Goal: Transaction & Acquisition: Book appointment/travel/reservation

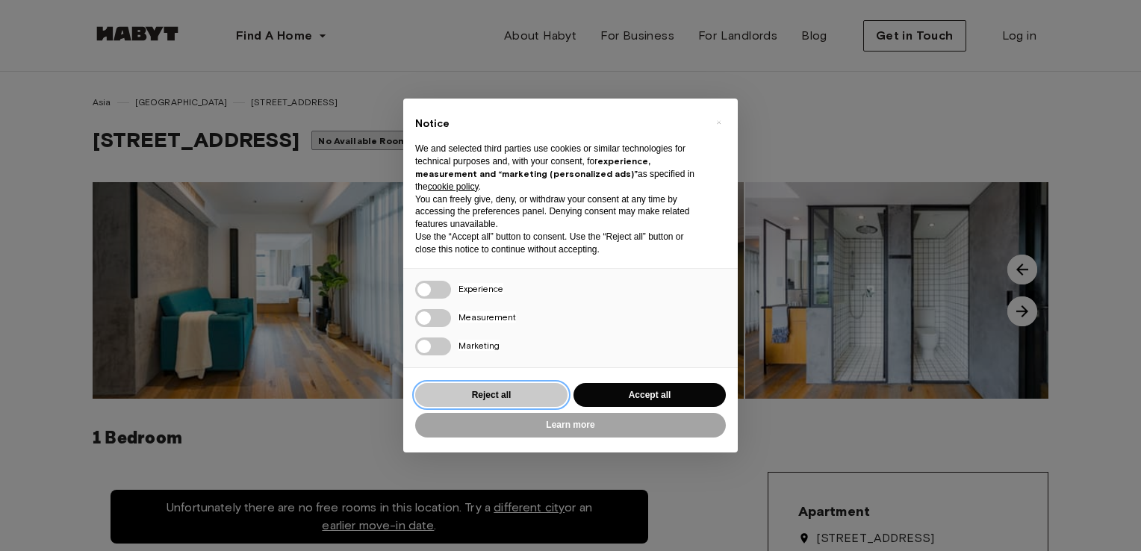
click at [464, 391] on button "Reject all" at bounding box center [491, 395] width 152 height 25
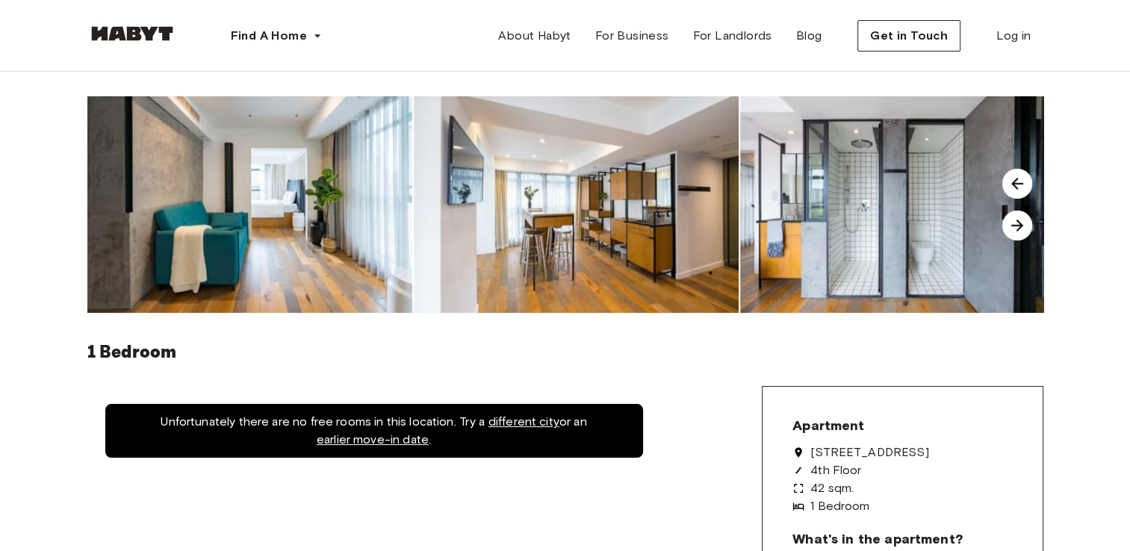
scroll to position [75, 0]
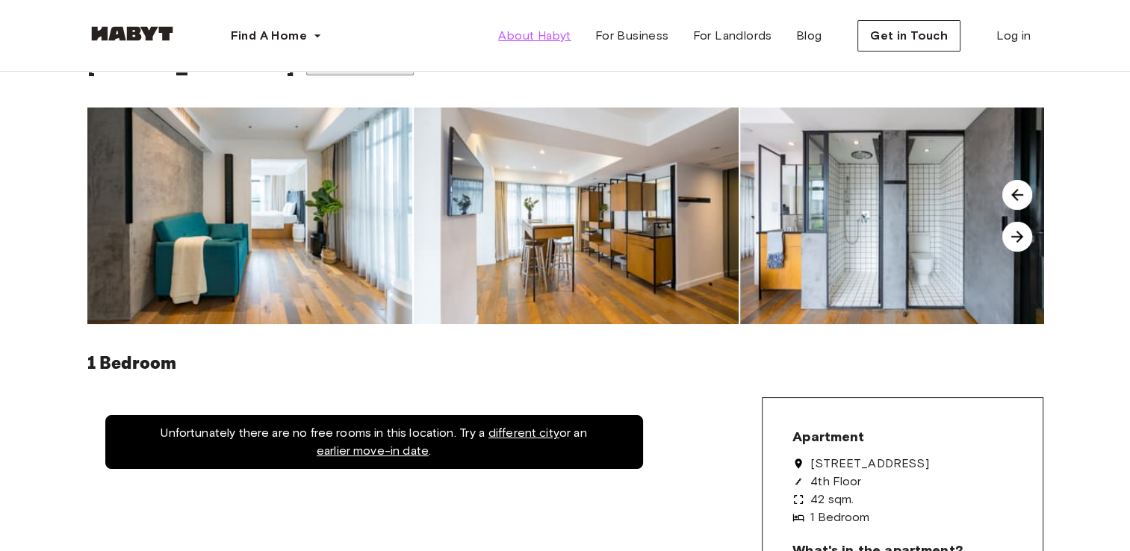
click at [569, 41] on span "About Habyt" at bounding box center [534, 36] width 72 height 18
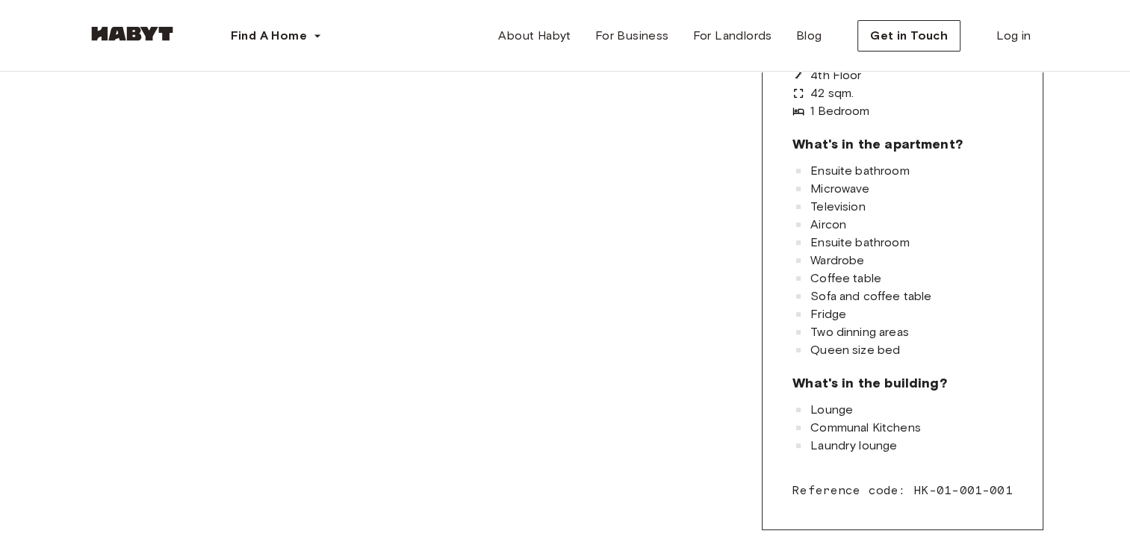
scroll to position [299, 0]
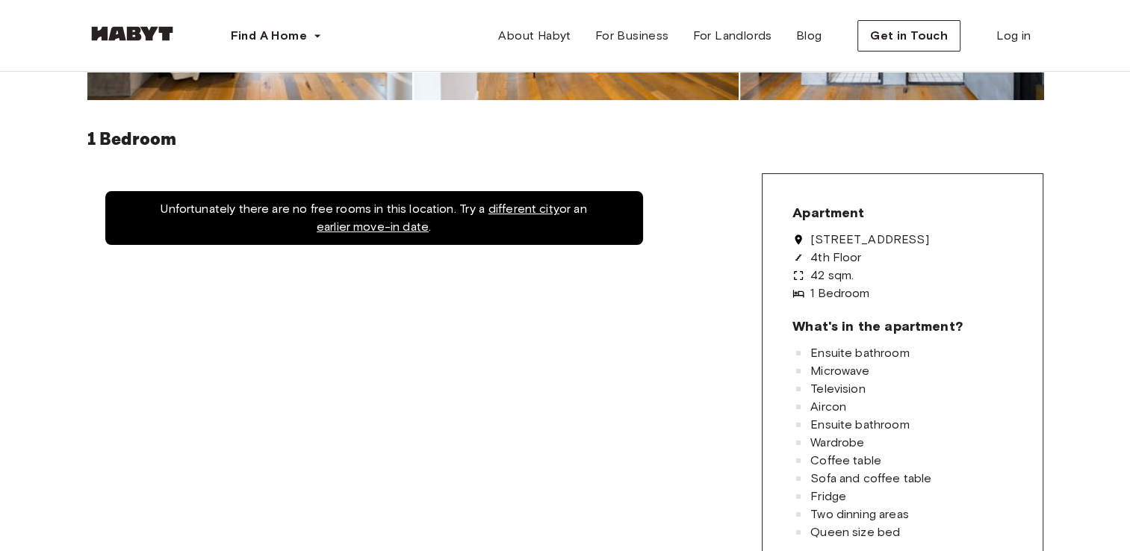
click at [359, 234] on link "earlier move-in date" at bounding box center [373, 227] width 112 height 14
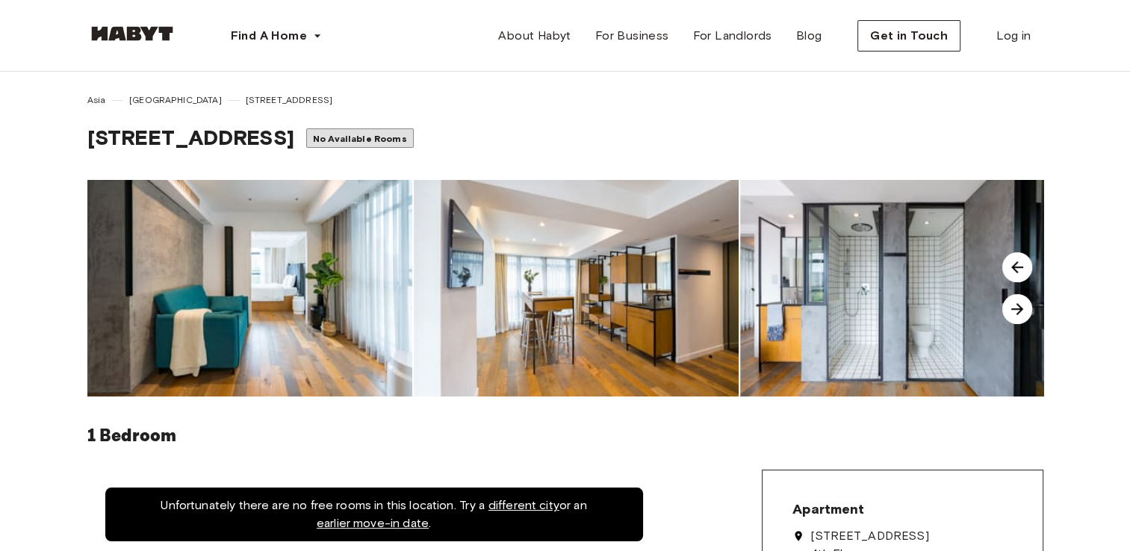
scroll to position [0, 0]
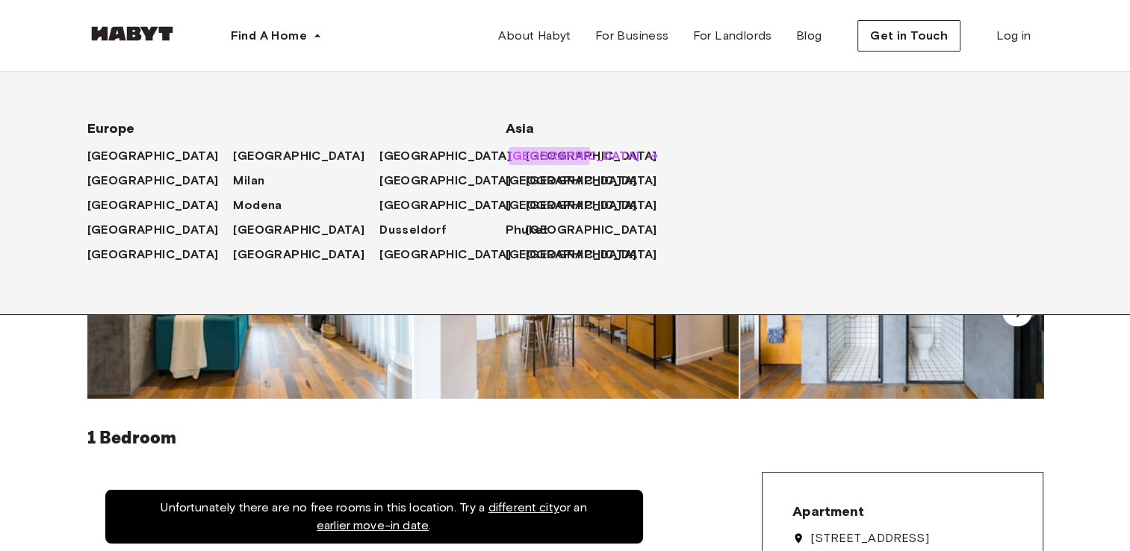
click at [518, 153] on span "[GEOGRAPHIC_DATA]" at bounding box center [574, 156] width 131 height 18
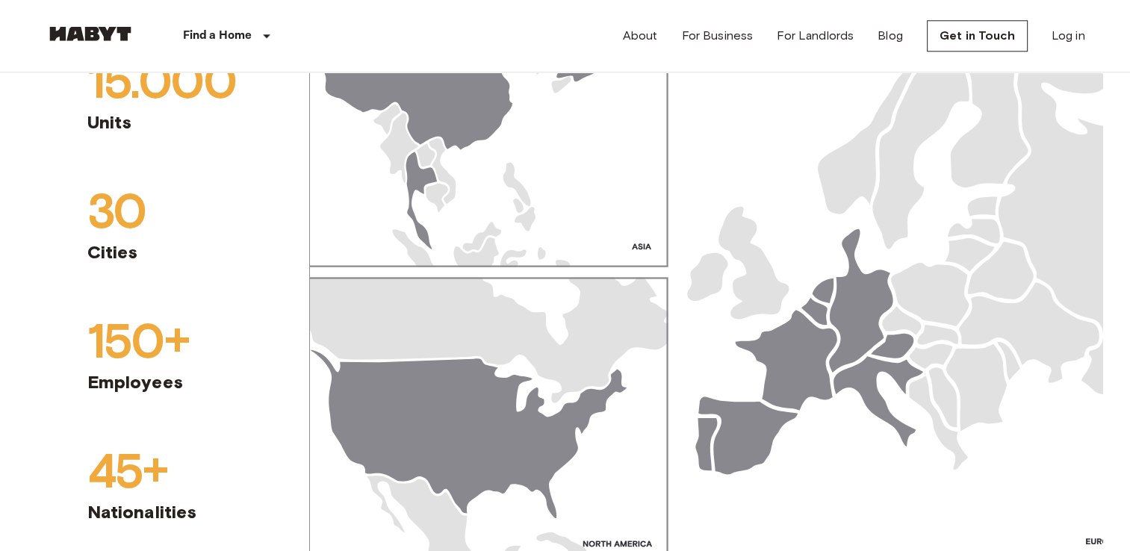
scroll to position [1715, 0]
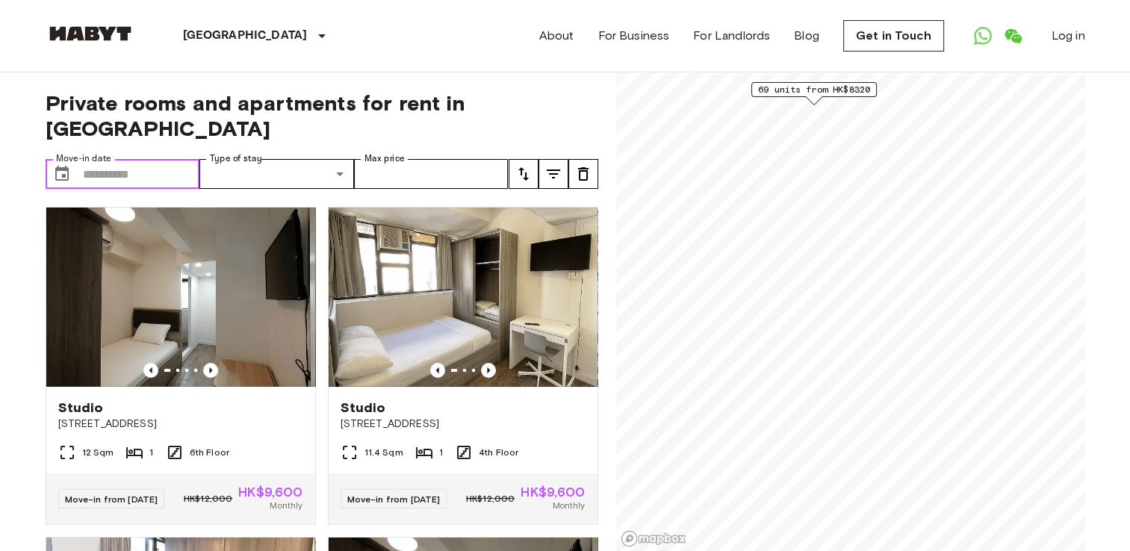
click at [85, 159] on input "Move-in date" at bounding box center [141, 174] width 117 height 30
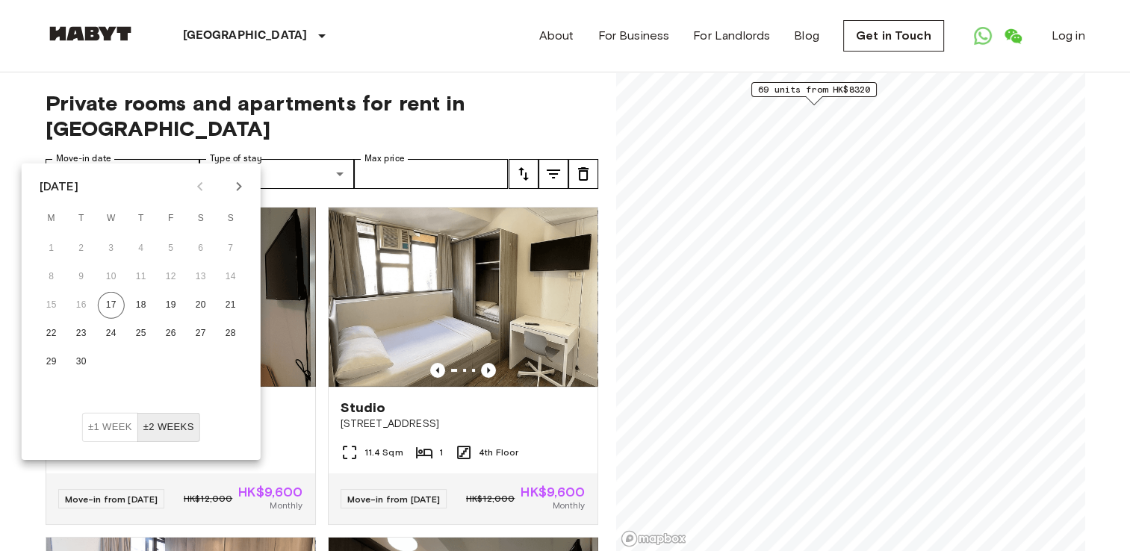
click at [235, 191] on icon "Next month" at bounding box center [239, 187] width 18 height 18
click at [82, 339] on button "21" at bounding box center [81, 333] width 27 height 27
type input "**********"
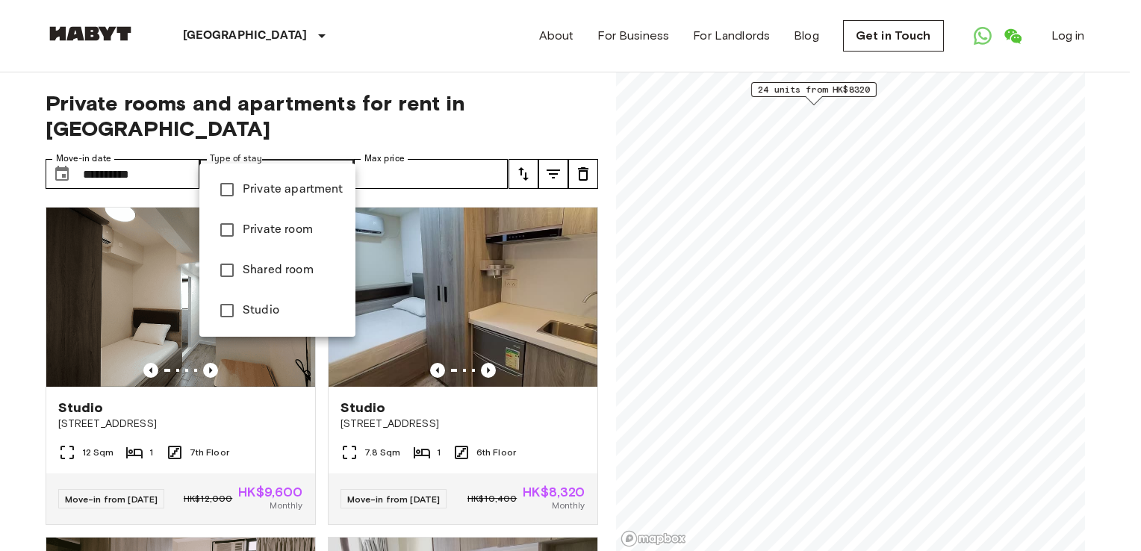
click at [16, 377] on div at bounding box center [570, 275] width 1141 height 551
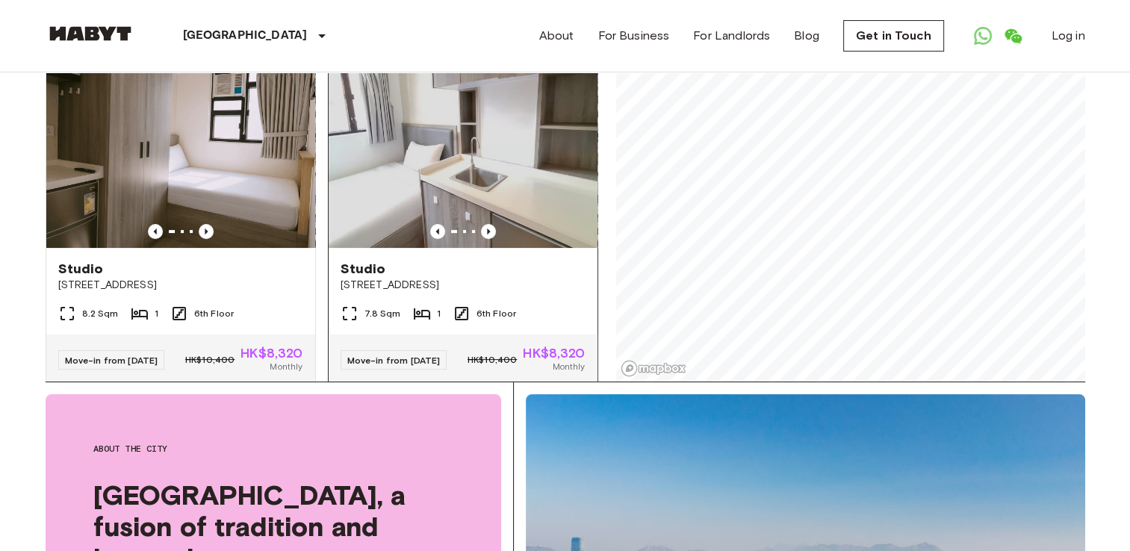
scroll to position [224, 0]
